Goal: Information Seeking & Learning: Learn about a topic

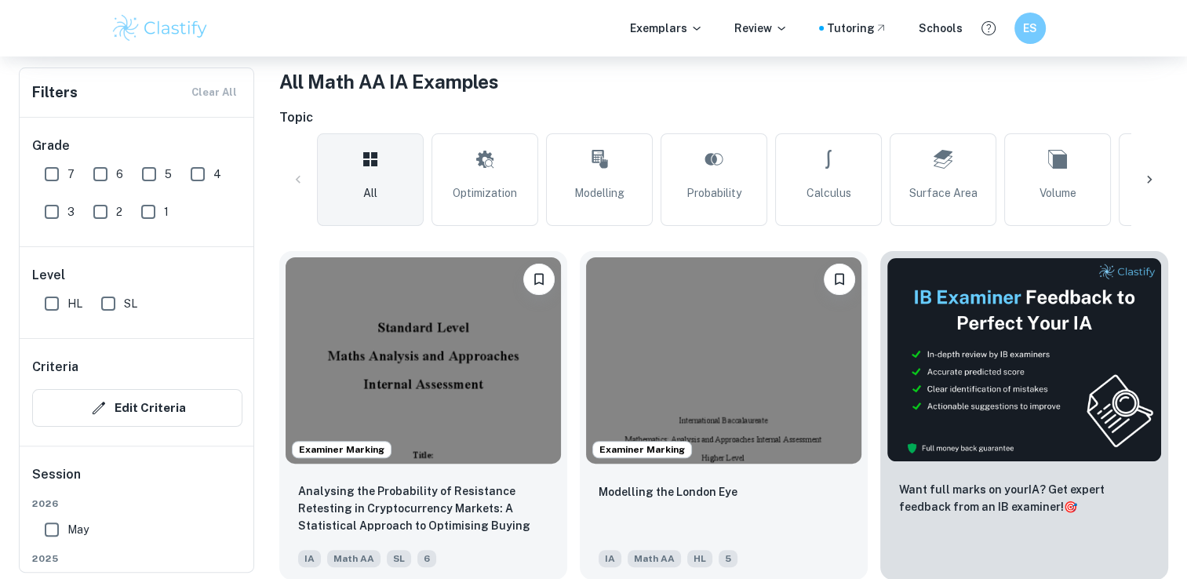
scroll to position [9, 0]
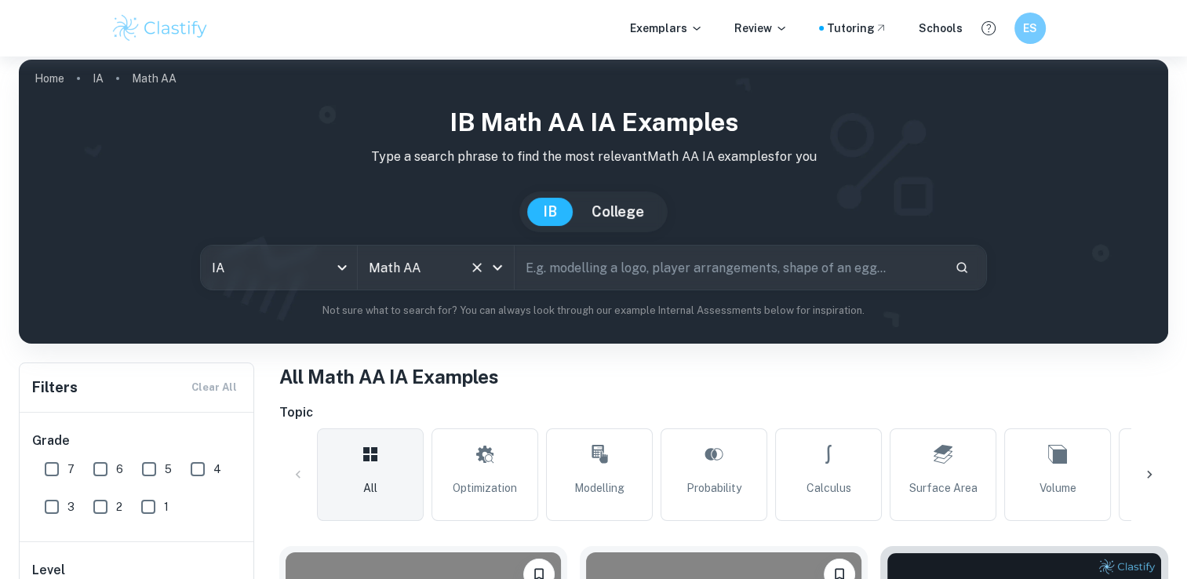
click at [402, 271] on input "Math AA" at bounding box center [414, 268] width 98 height 30
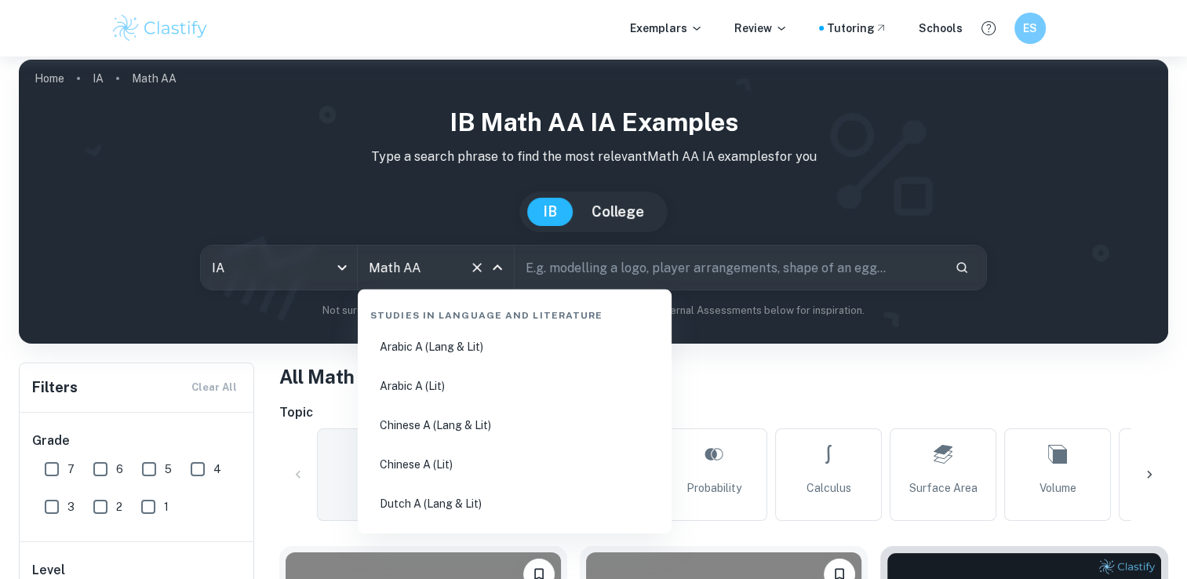
scroll to position [2585, 0]
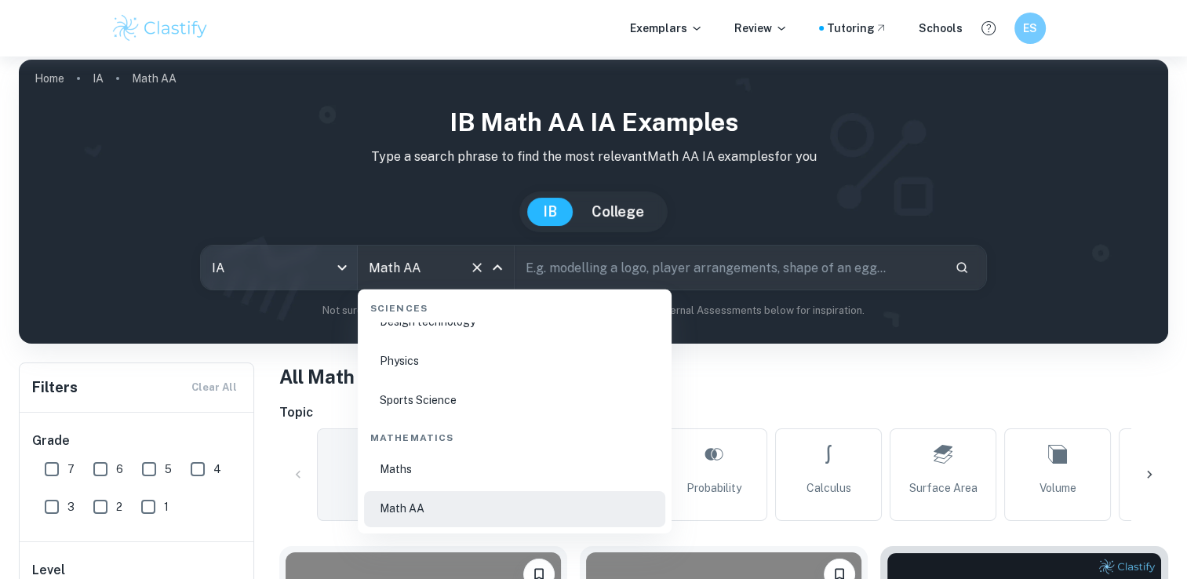
click at [346, 266] on body "We value your privacy We use cookies to enhance your browsing experience, serve…" at bounding box center [593, 336] width 1187 height 579
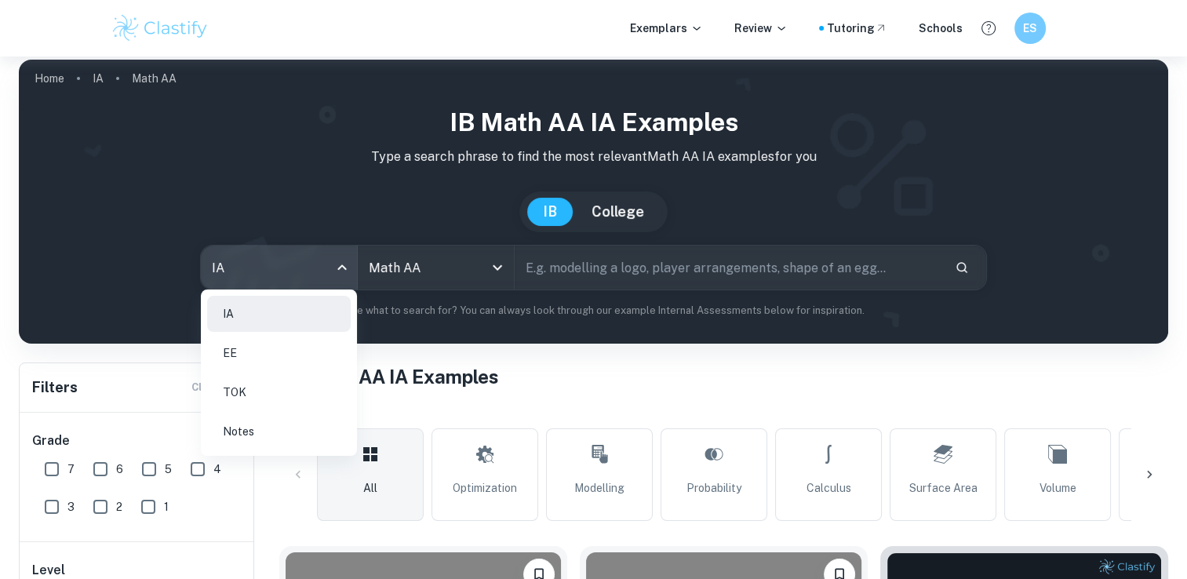
click at [308, 387] on li "TOK" at bounding box center [279, 392] width 144 height 36
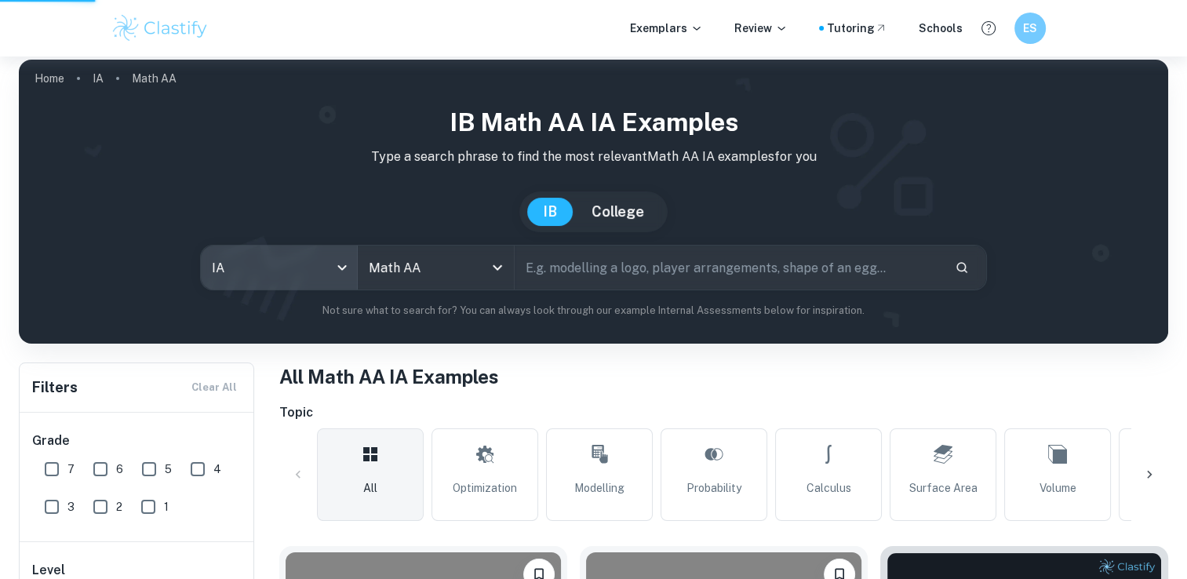
click at [483, 265] on body "We value your privacy We use cookies to enhance your browsing experience, serve…" at bounding box center [593, 336] width 1187 height 579
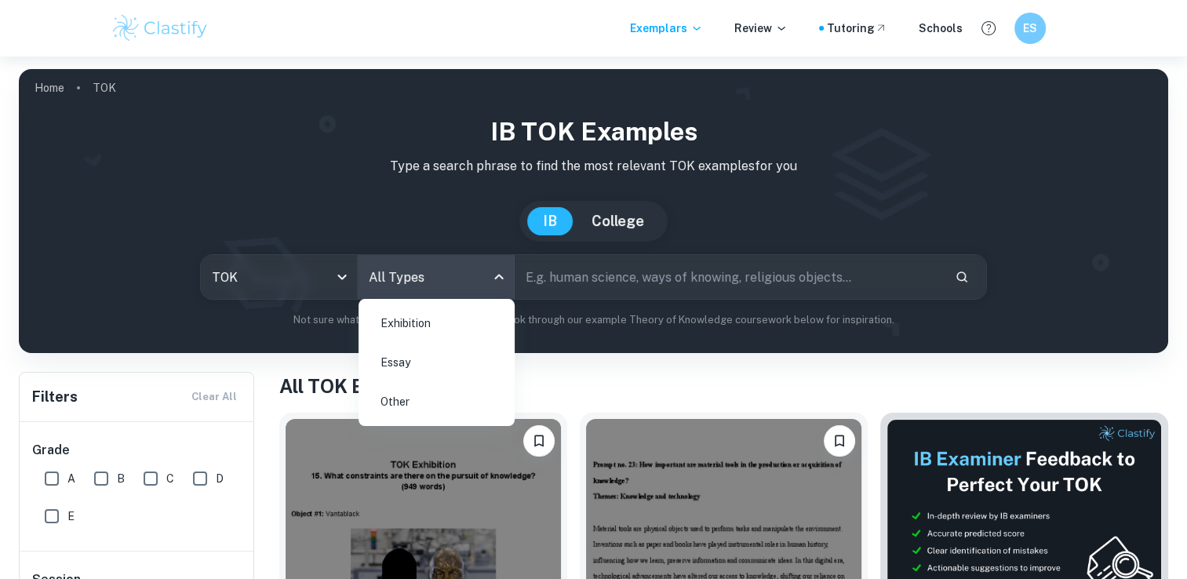
drag, startPoint x: 449, startPoint y: 325, endPoint x: 436, endPoint y: 359, distance: 37.0
click at [436, 359] on ul "Exhibition Essay Other" at bounding box center [436, 362] width 156 height 127
click at [436, 359] on li "Essay" at bounding box center [437, 362] width 144 height 36
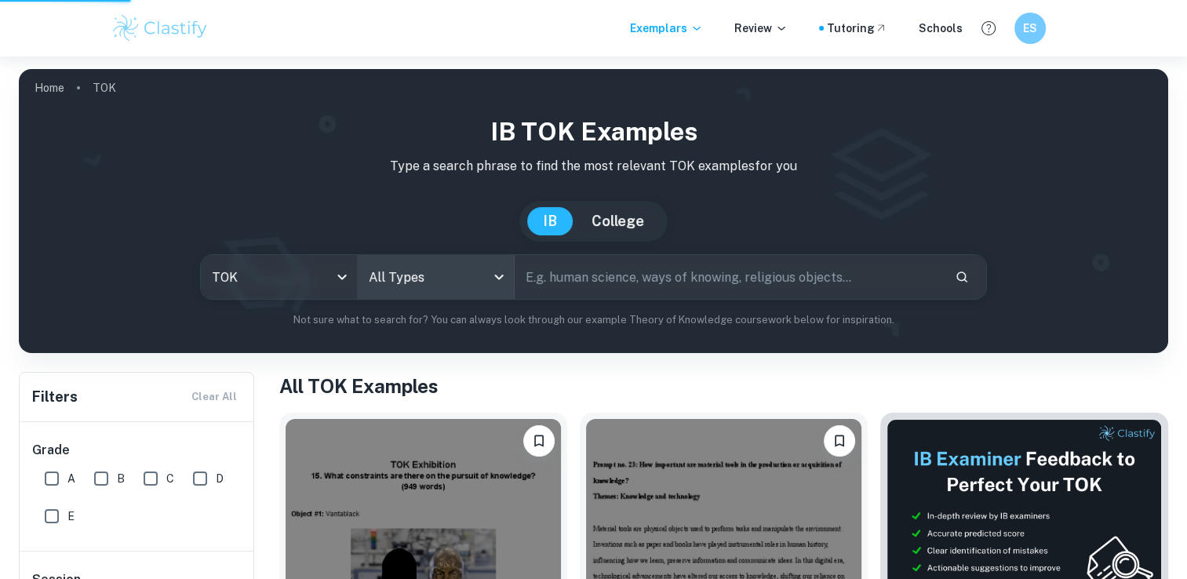
scroll to position [35, 0]
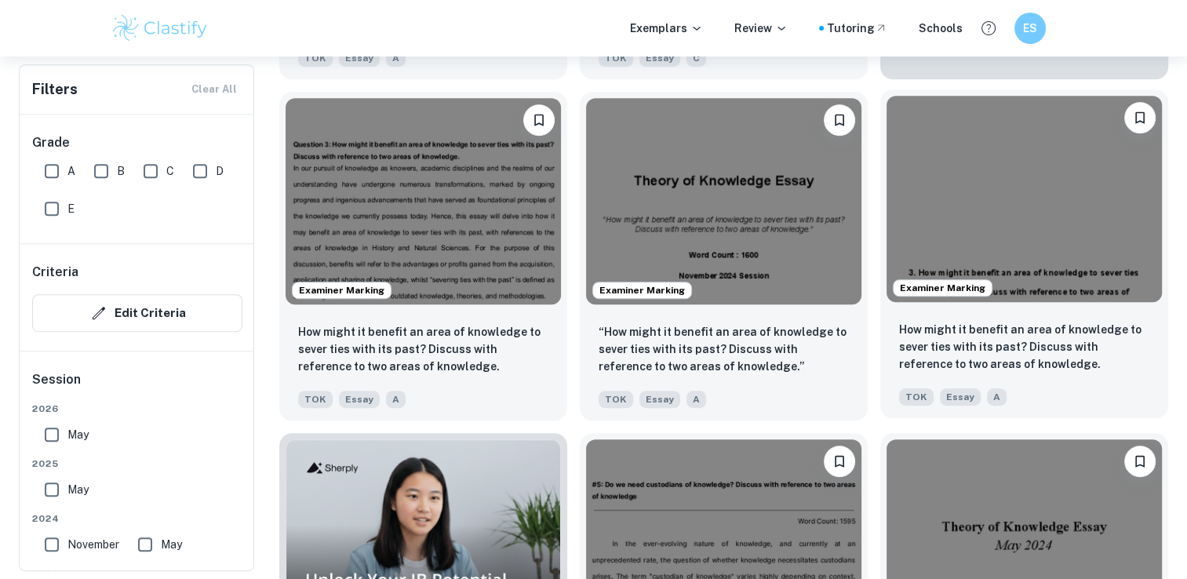
scroll to position [879, 0]
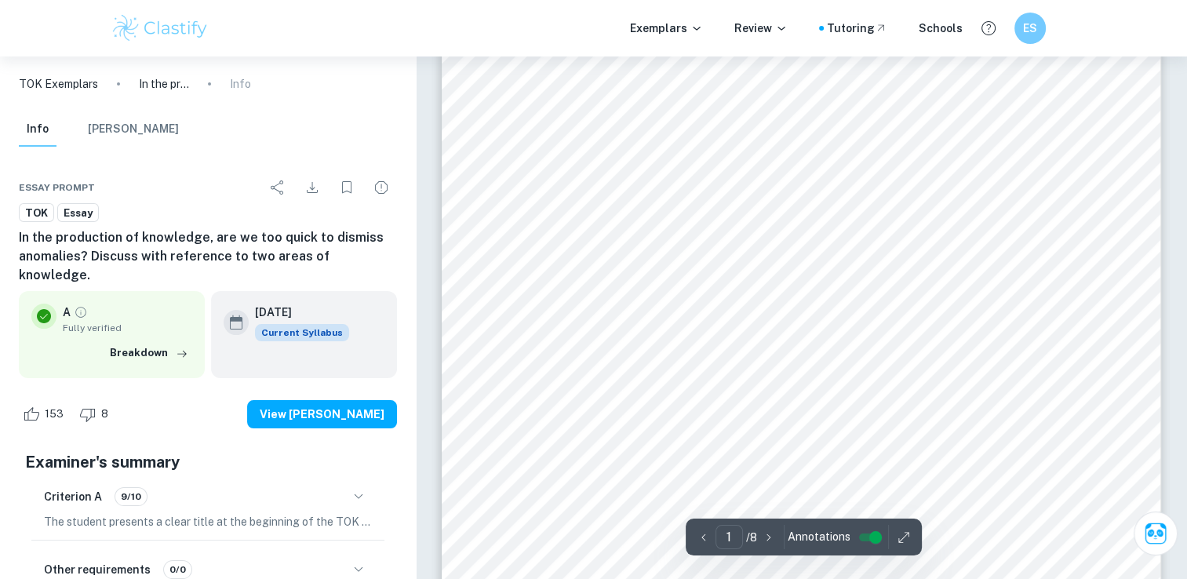
scroll to position [113, 0]
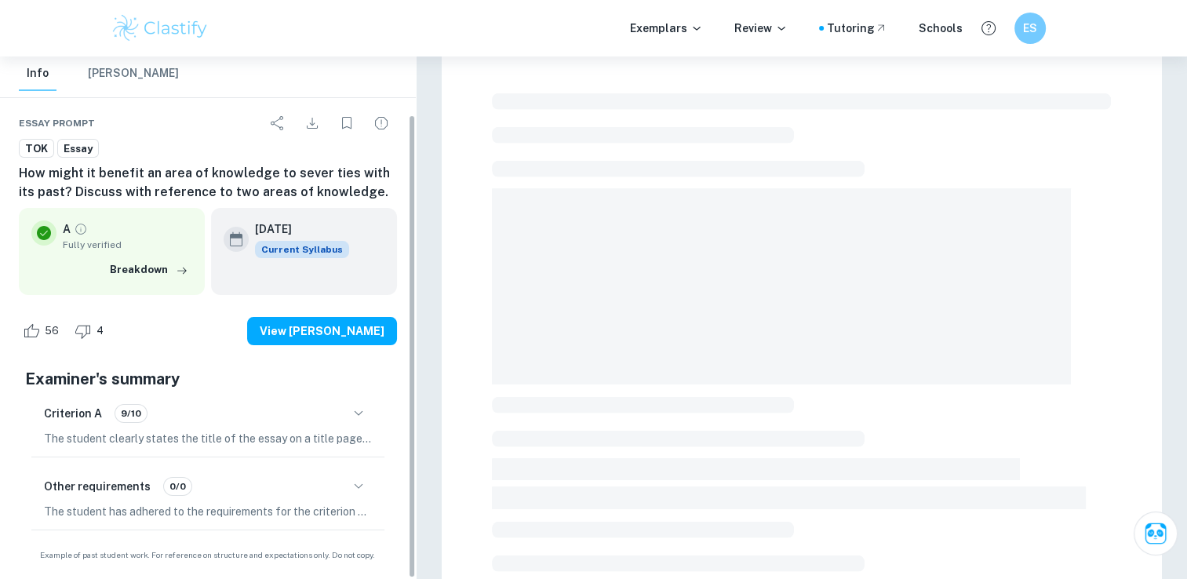
scroll to position [49, 0]
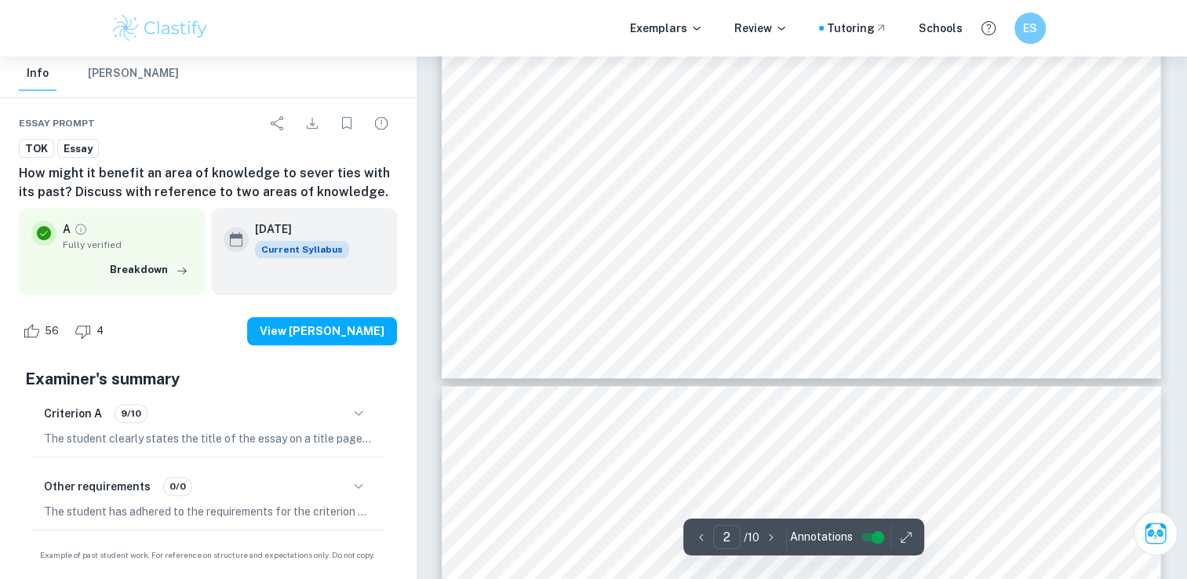
type input "3"
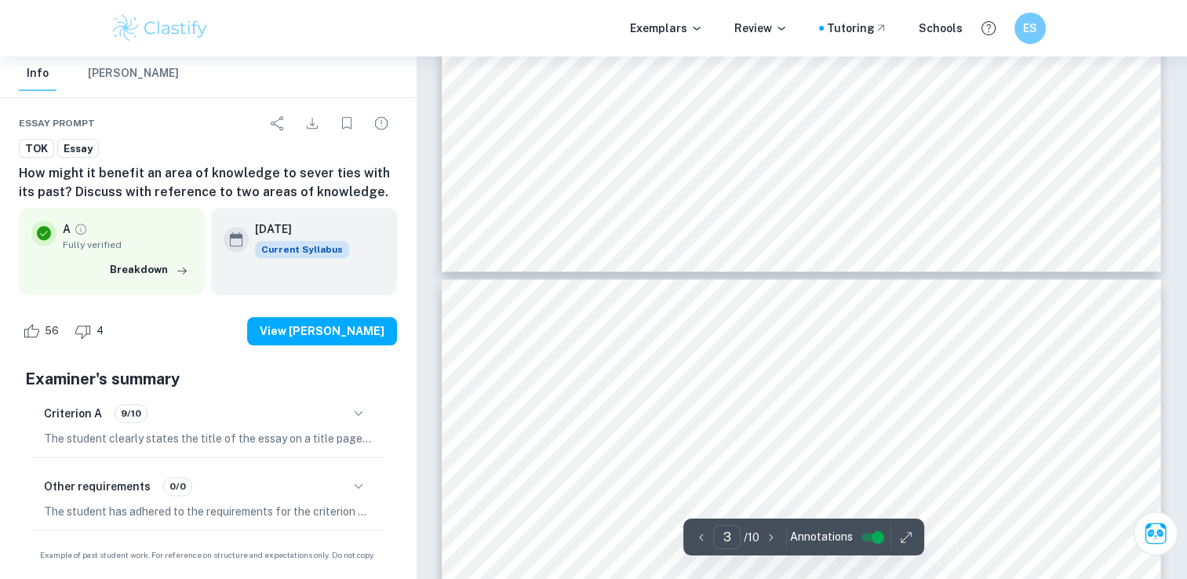
scroll to position [1788, 0]
